Goal: Share content

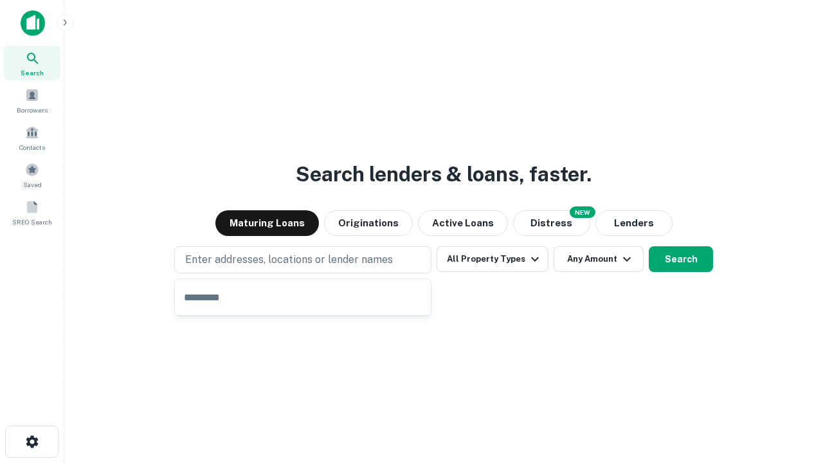
type input "**********"
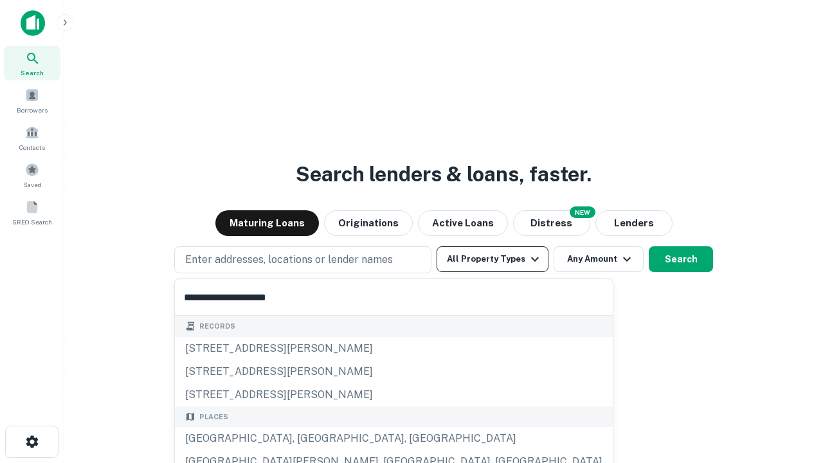
click at [493, 259] on button "All Property Types" at bounding box center [493, 259] width 112 height 26
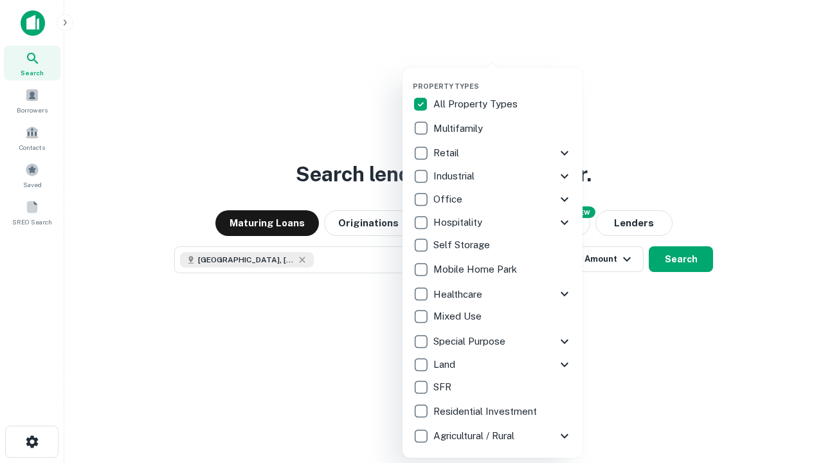
click at [503, 78] on button "button" at bounding box center [503, 78] width 180 height 1
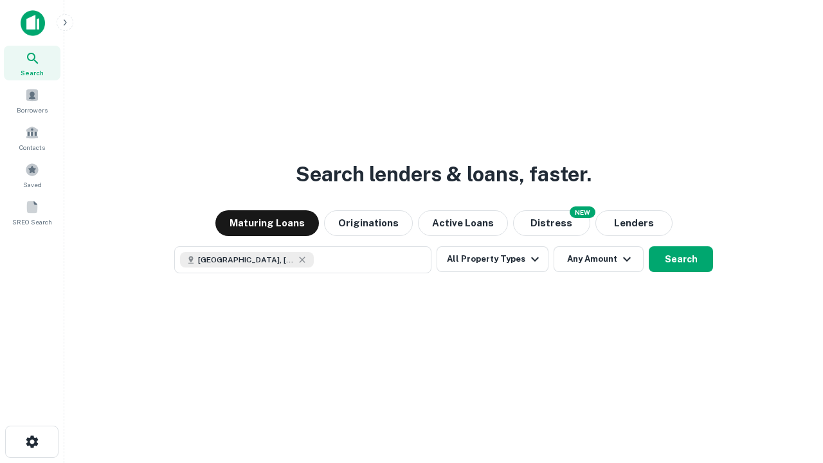
scroll to position [21, 0]
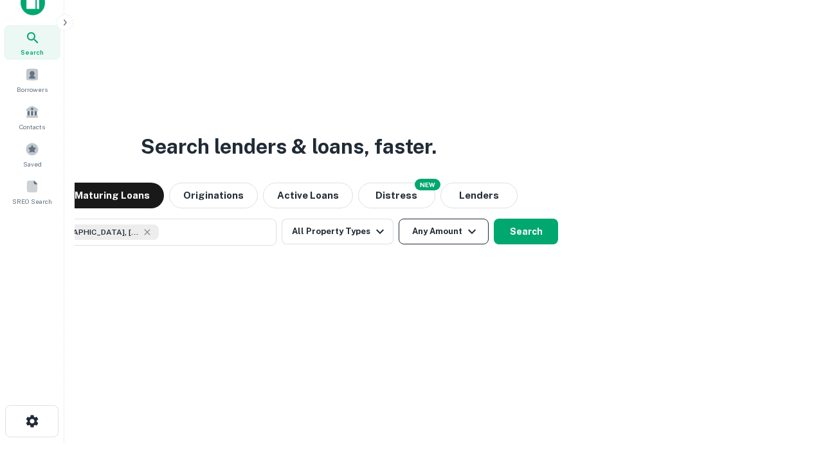
click at [399, 219] on button "Any Amount" at bounding box center [444, 232] width 90 height 26
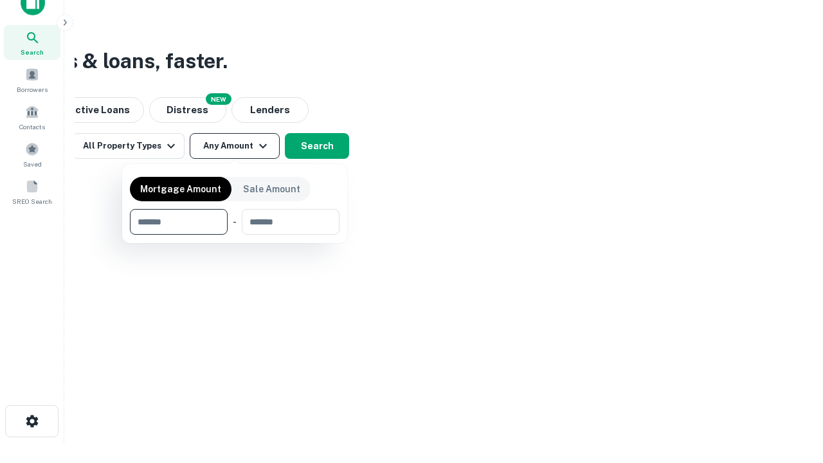
type input "*******"
click at [235, 235] on button "button" at bounding box center [235, 235] width 210 height 1
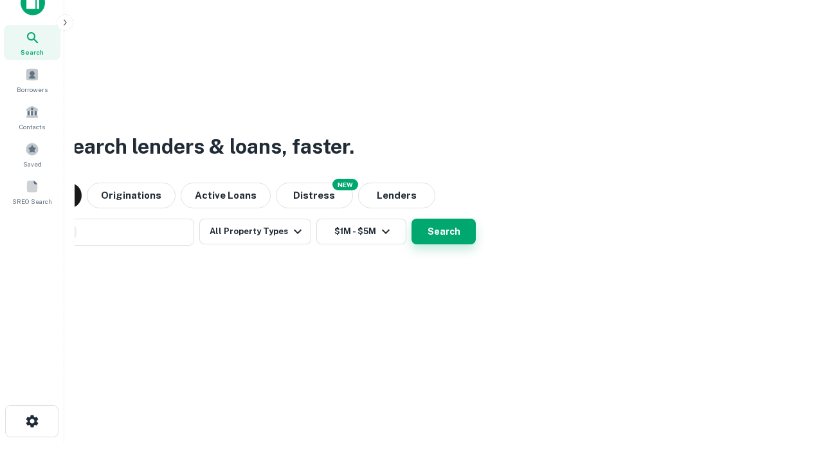
click at [412, 219] on button "Search" at bounding box center [444, 232] width 64 height 26
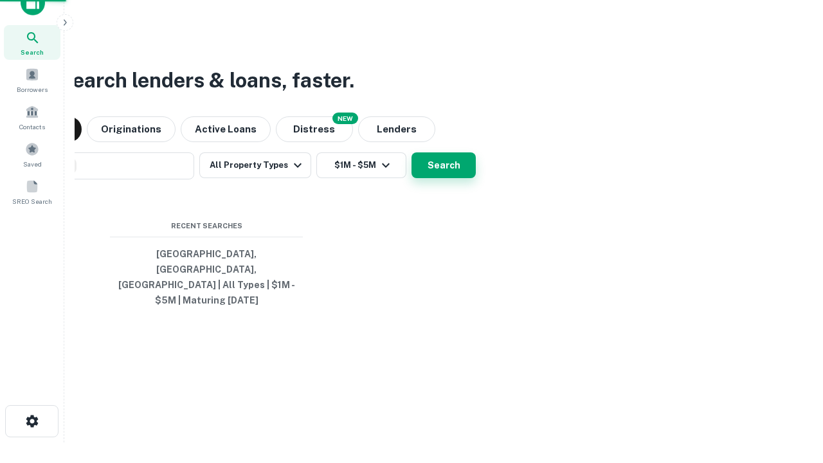
scroll to position [42, 364]
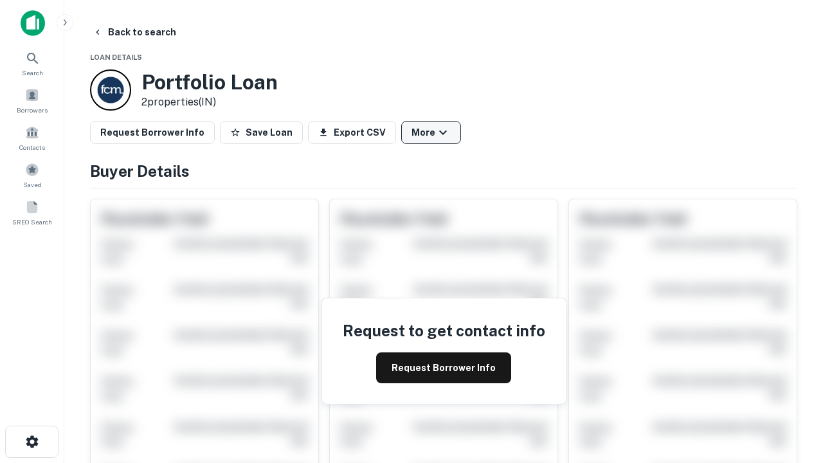
click at [431, 133] on button "More" at bounding box center [431, 132] width 60 height 23
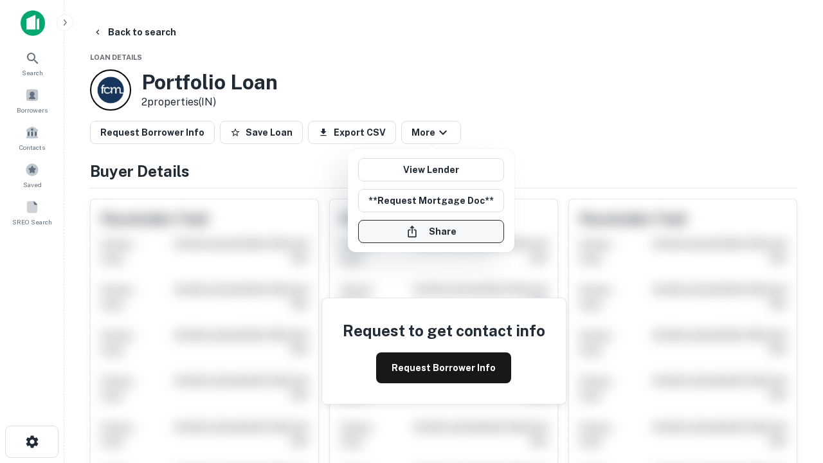
click at [431, 232] on button "Share" at bounding box center [431, 231] width 146 height 23
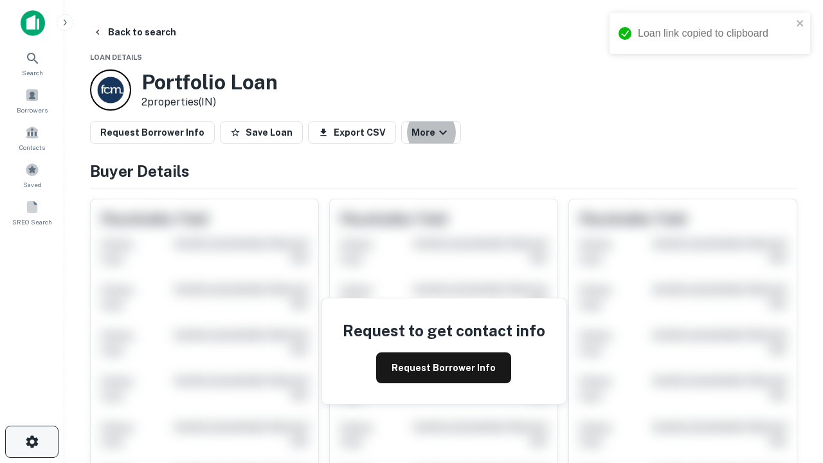
click at [32, 442] on icon "button" at bounding box center [31, 441] width 15 height 15
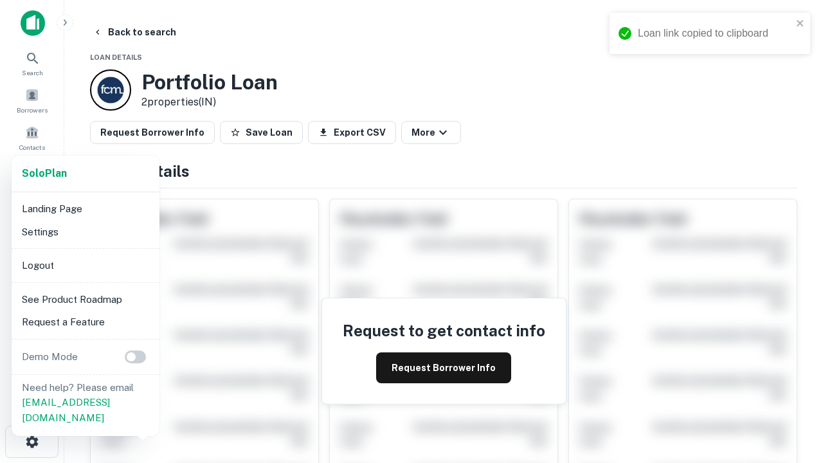
click at [85, 265] on li "Logout" at bounding box center [86, 265] width 138 height 23
